Goal: Information Seeking & Learning: Learn about a topic

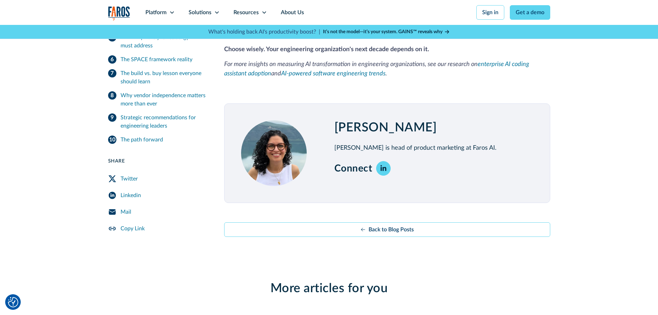
scroll to position [2002, 0]
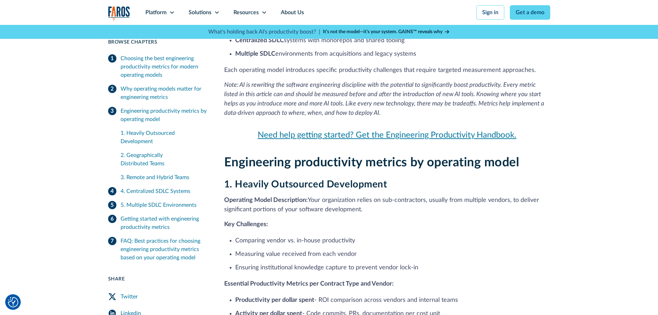
scroll to position [302, 0]
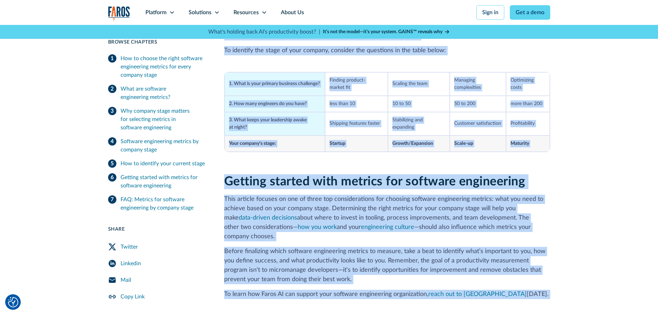
scroll to position [1432, 0]
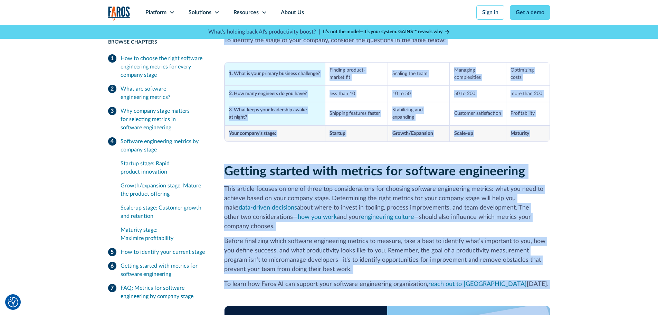
drag, startPoint x: 222, startPoint y: 159, endPoint x: 494, endPoint y: 269, distance: 293.9
copy div "How to choose the right software engineering metrics for every company stage So…"
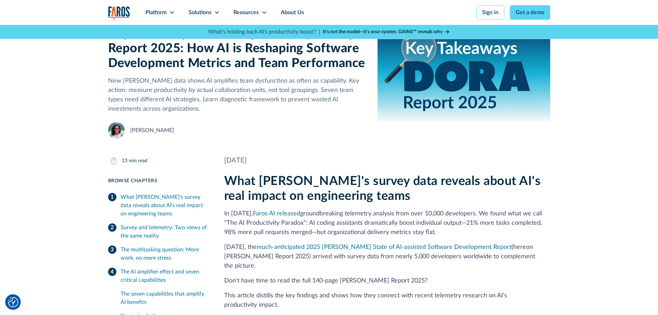
scroll to position [158, 0]
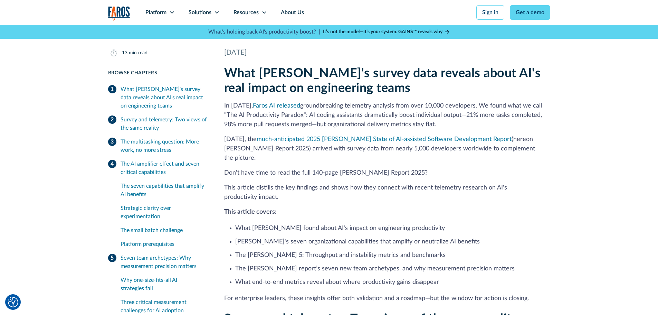
click at [224, 69] on h2 "What DORA's survey data reveals about AI's real impact on engineering teams" at bounding box center [387, 81] width 326 height 30
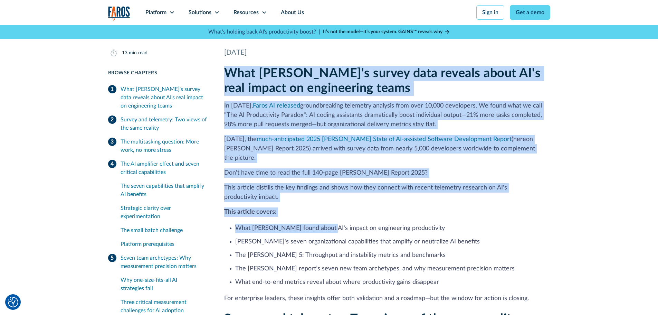
drag, startPoint x: 226, startPoint y: 72, endPoint x: 329, endPoint y: 211, distance: 173.2
click at [329, 211] on div "What DORA's survey data reveals about AI's real impact on engineering teams In …" at bounding box center [387, 184] width 326 height 237
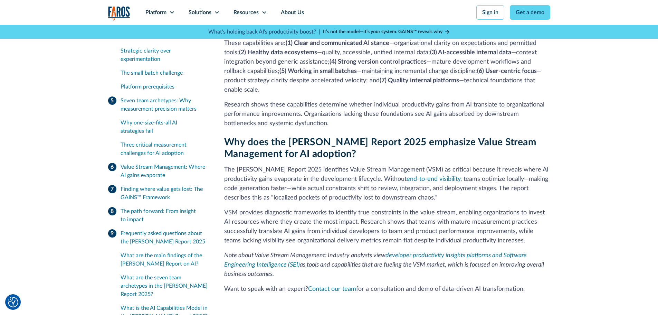
scroll to position [4163, 0]
click at [526, 283] on p "Want to speak with an expert? Contact our team for a consultation and demo of d…" at bounding box center [387, 287] width 326 height 9
copy div "What DORA's survey data reveals about AI's real impact on engineering teams In …"
